Goal: Information Seeking & Learning: Check status

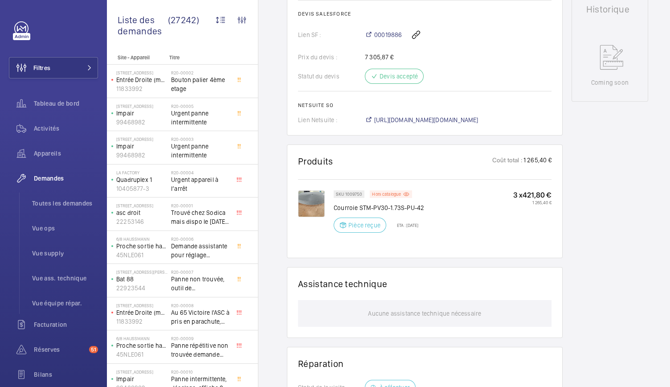
scroll to position [417, 0]
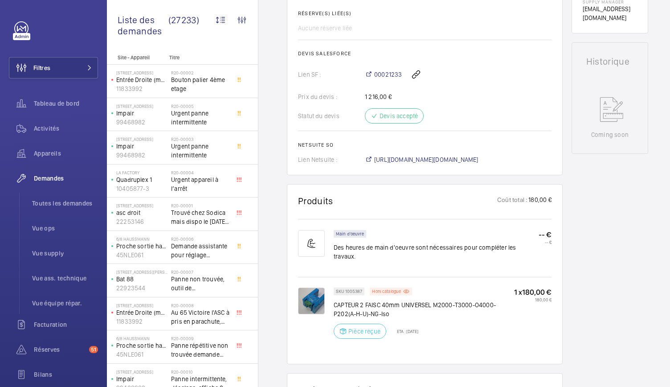
scroll to position [377, 0]
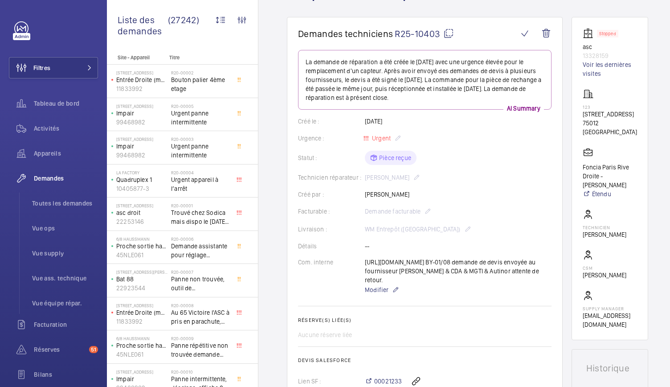
scroll to position [72, 0]
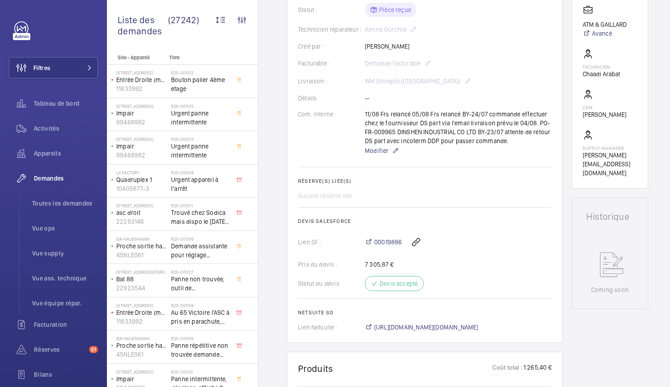
scroll to position [164, 0]
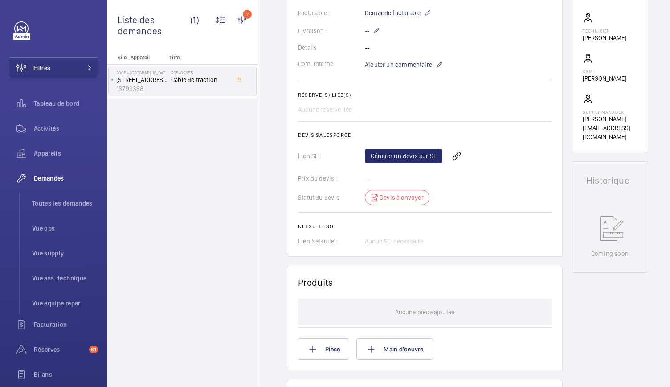
scroll to position [259, 0]
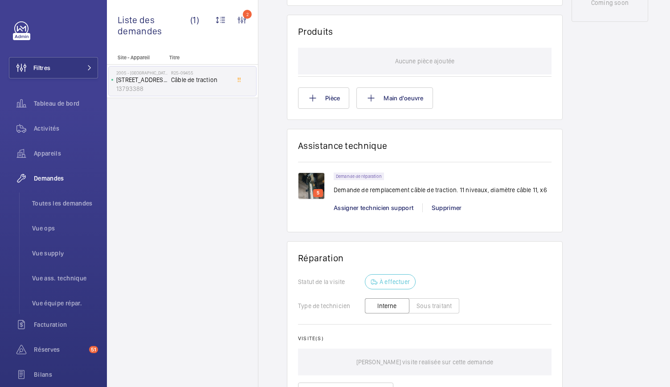
scroll to position [510, 0]
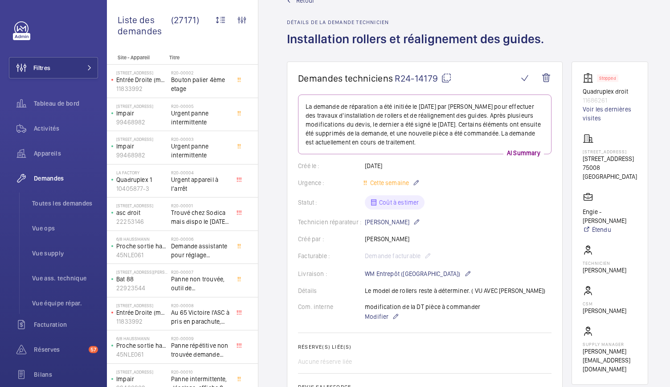
scroll to position [15, 0]
